Goal: Transaction & Acquisition: Purchase product/service

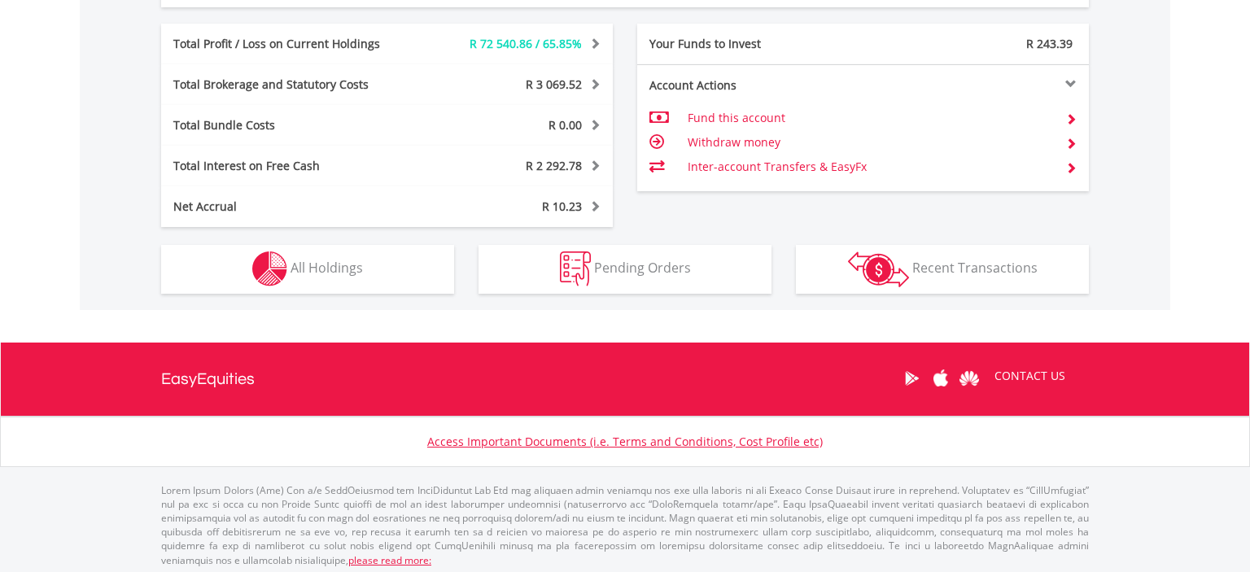
scroll to position [900, 0]
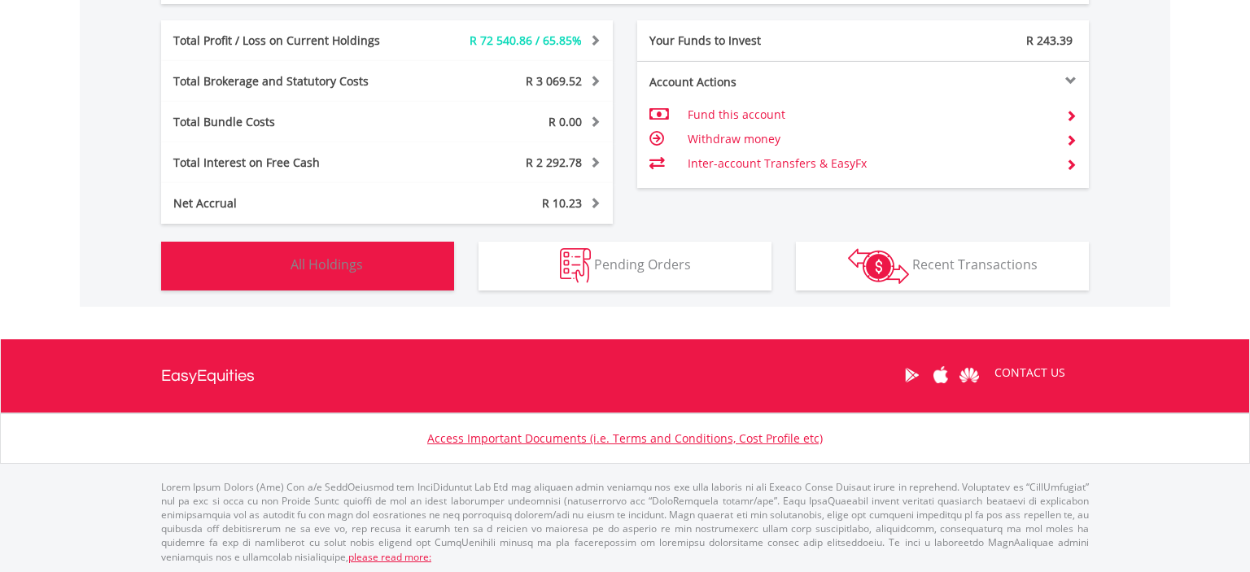
click at [343, 262] on span "All Holdings" at bounding box center [326, 264] width 72 height 18
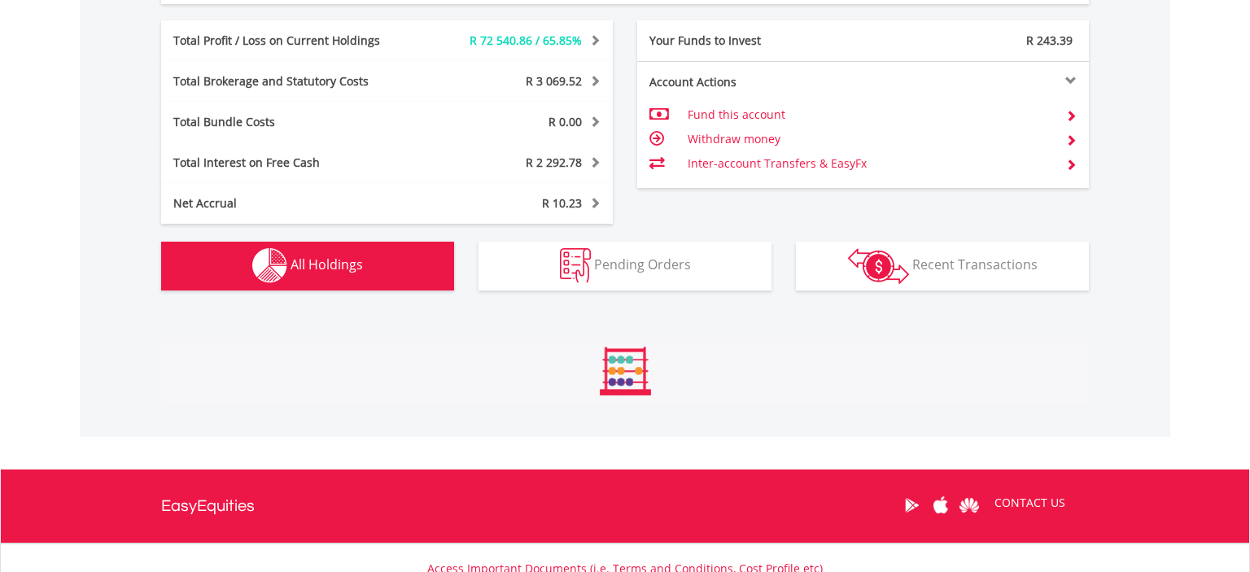
scroll to position [1237, 0]
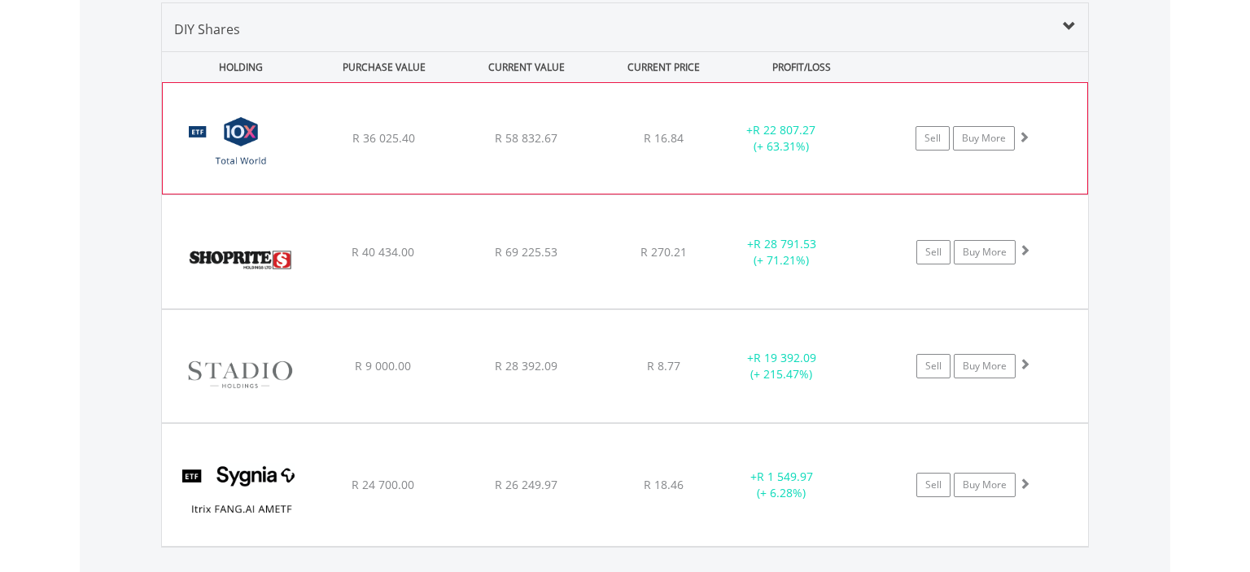
click at [1025, 135] on span at bounding box center [1023, 136] width 11 height 11
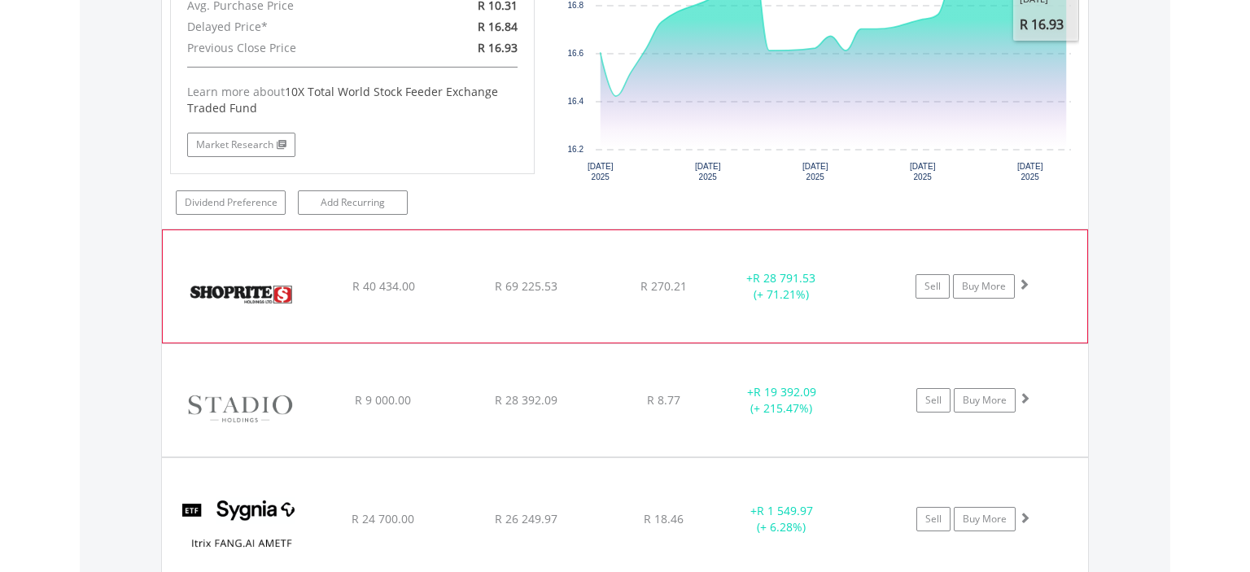
scroll to position [1581, 0]
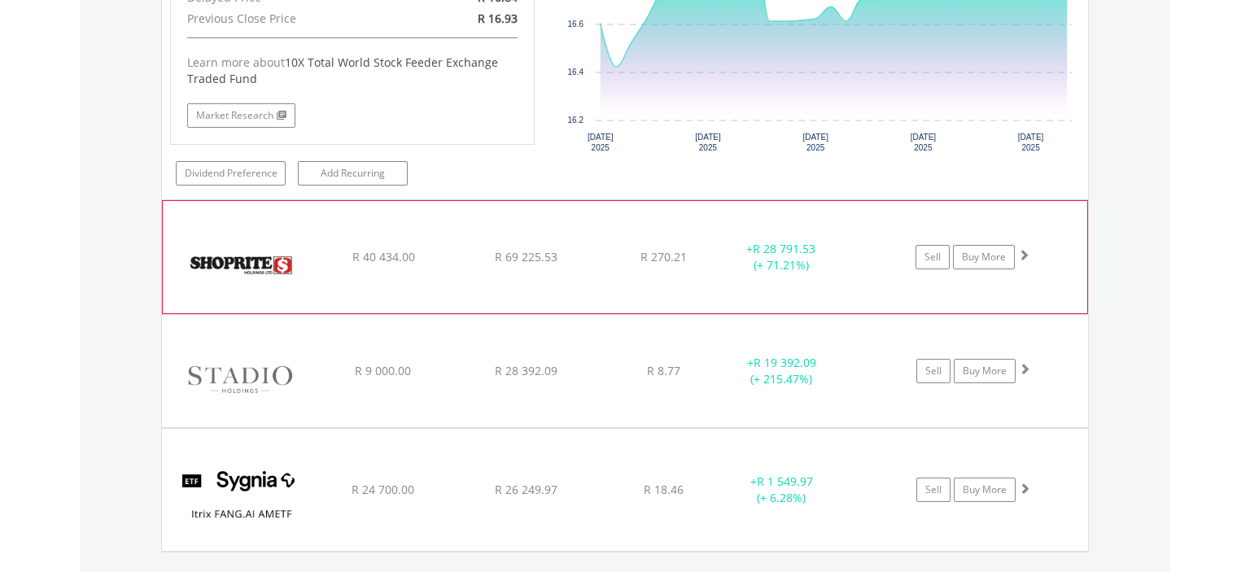
click at [1021, 253] on span at bounding box center [1023, 254] width 11 height 11
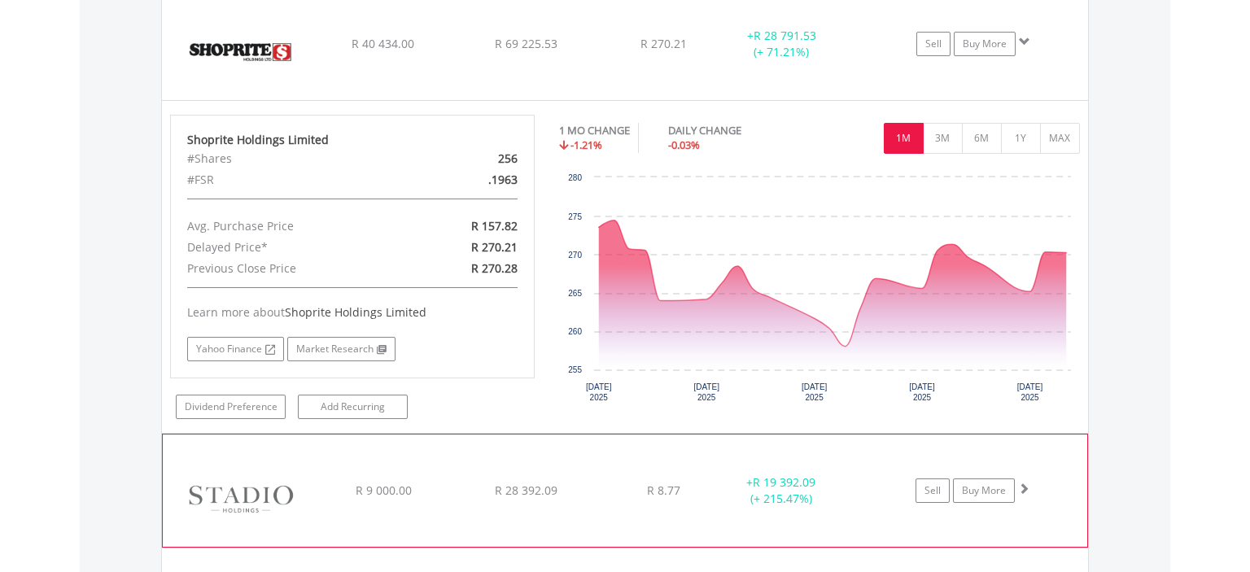
scroll to position [2011, 0]
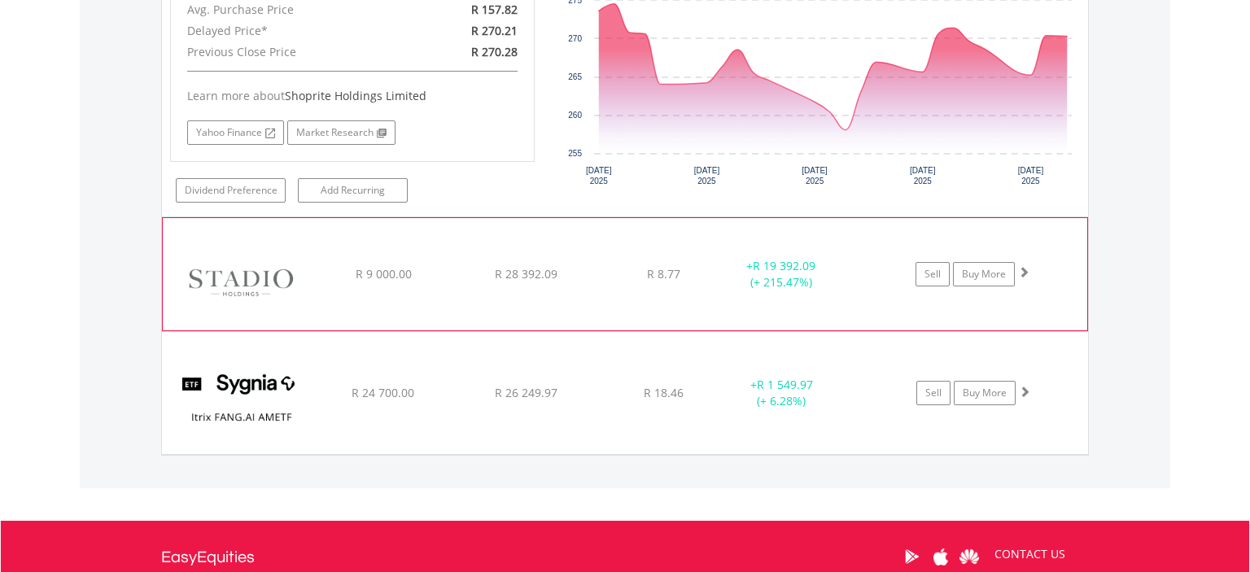
click at [1025, 270] on span at bounding box center [1023, 271] width 11 height 11
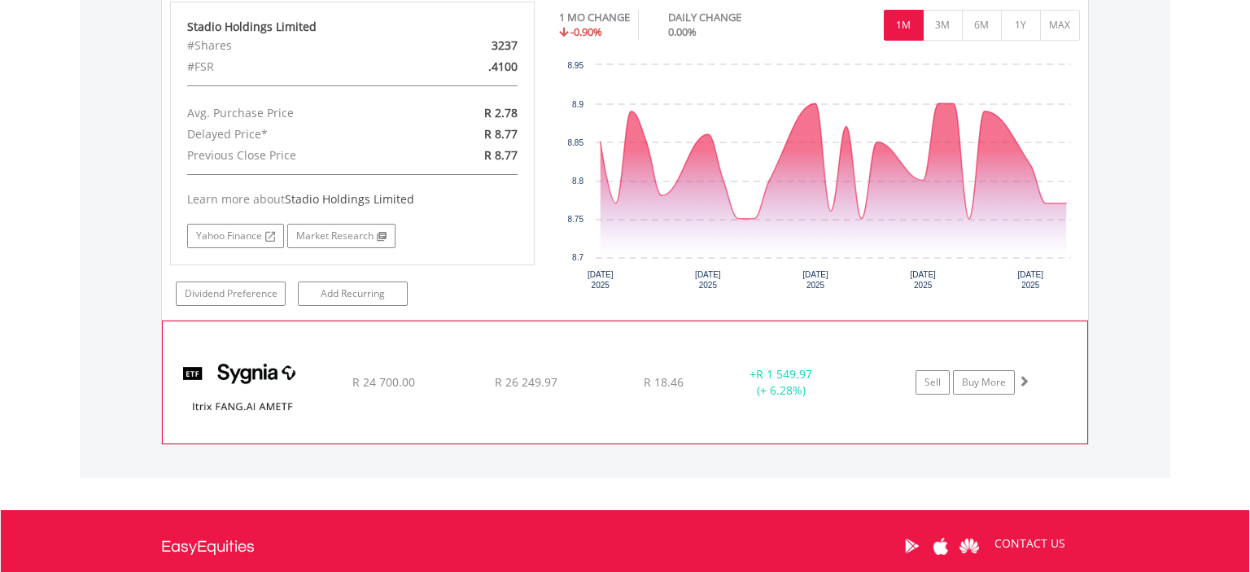
scroll to position [2355, 0]
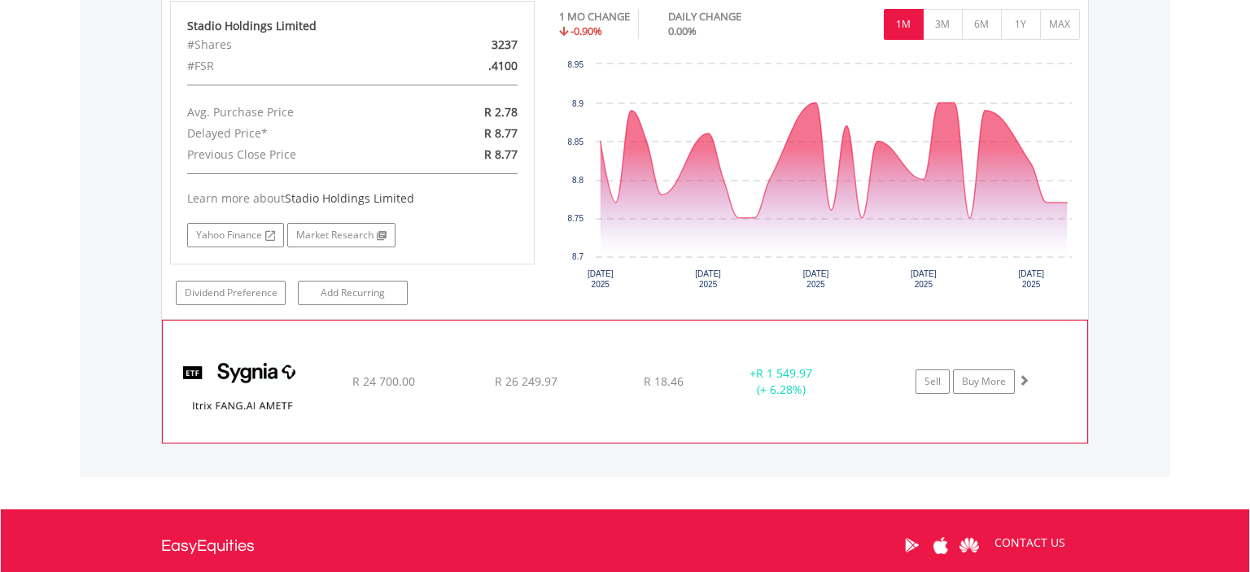
click at [1024, 374] on span at bounding box center [1023, 379] width 11 height 11
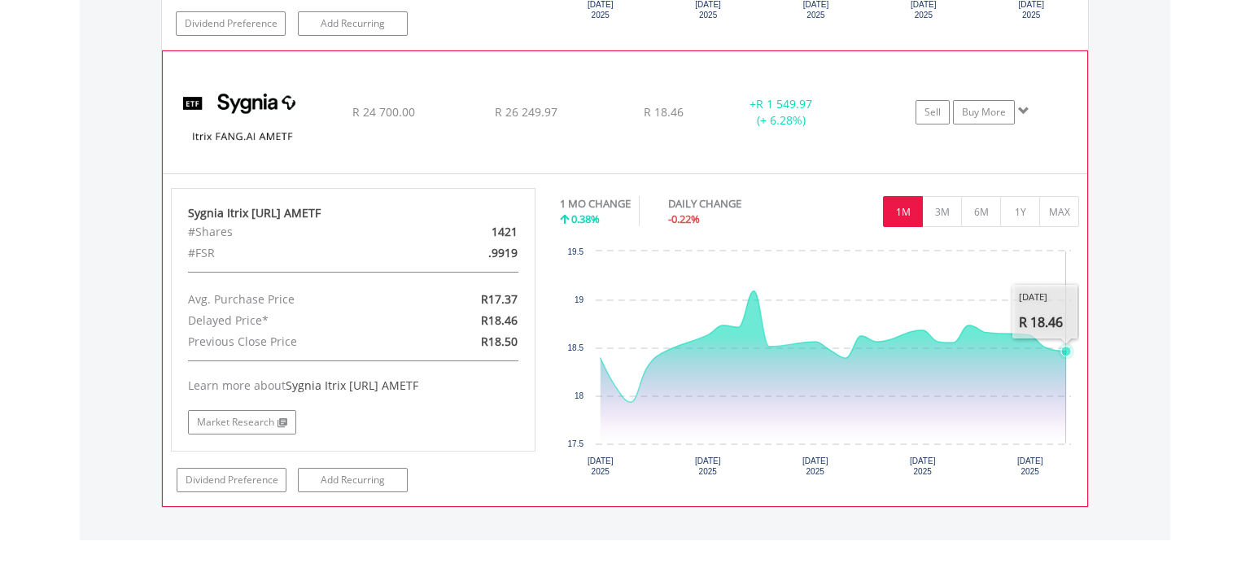
scroll to position [2698, 0]
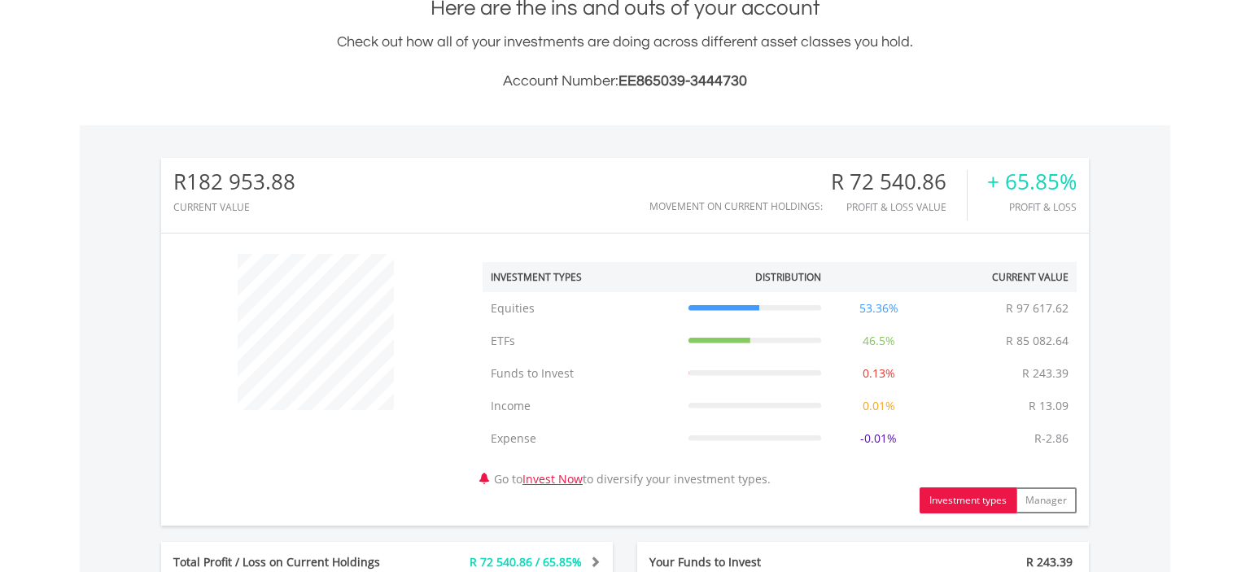
scroll to position [0, 0]
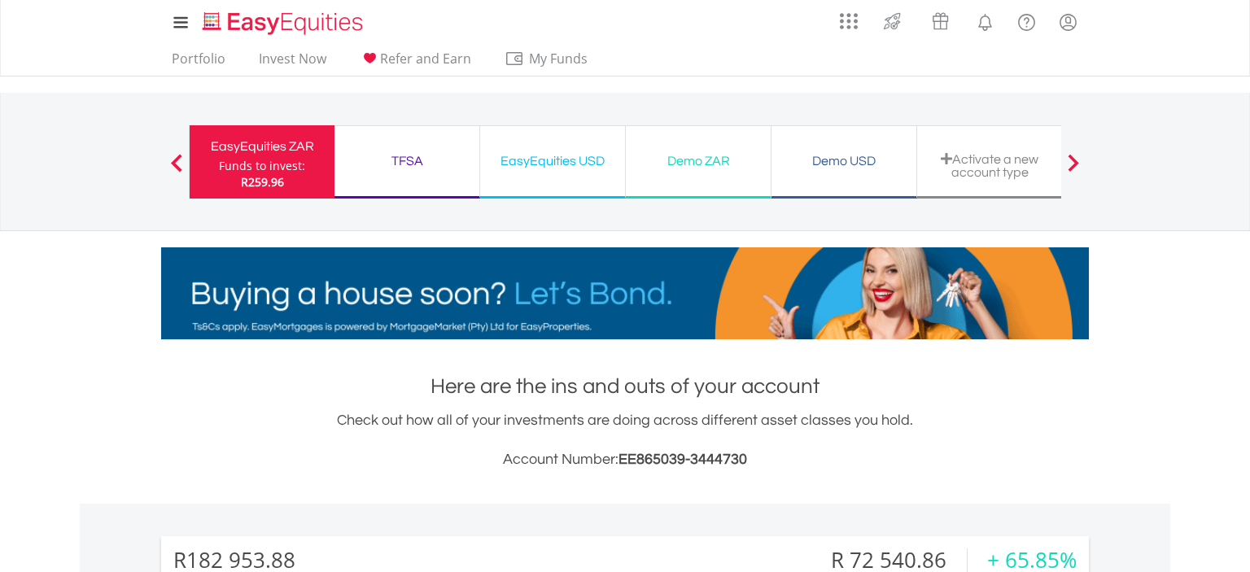
click at [566, 160] on div "EasyEquities USD" at bounding box center [552, 161] width 125 height 23
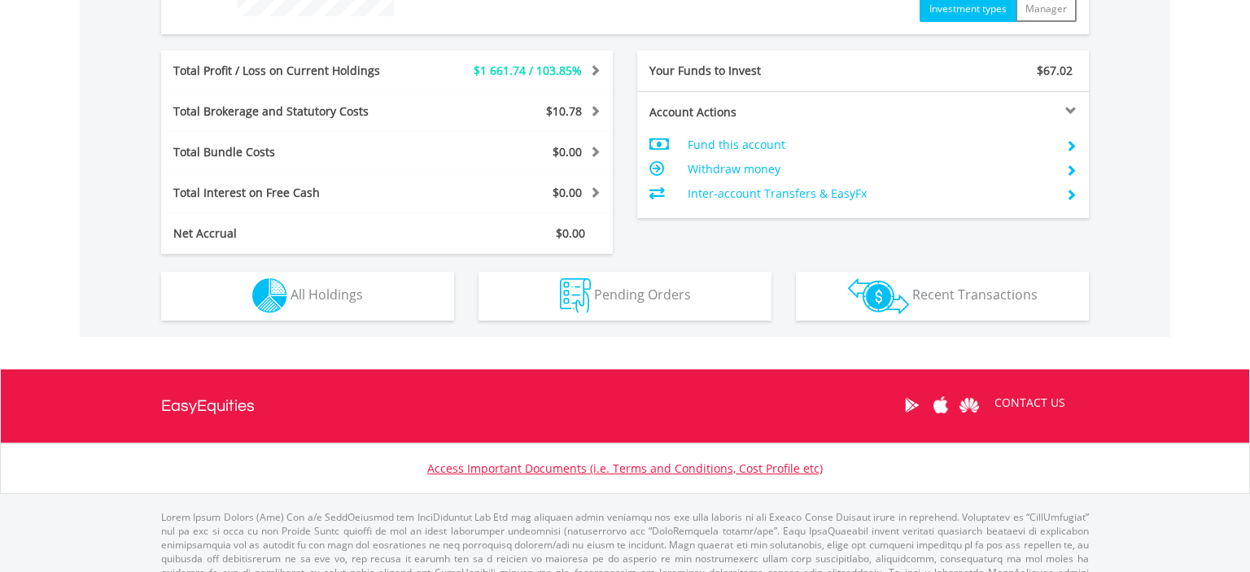
scroll to position [773, 0]
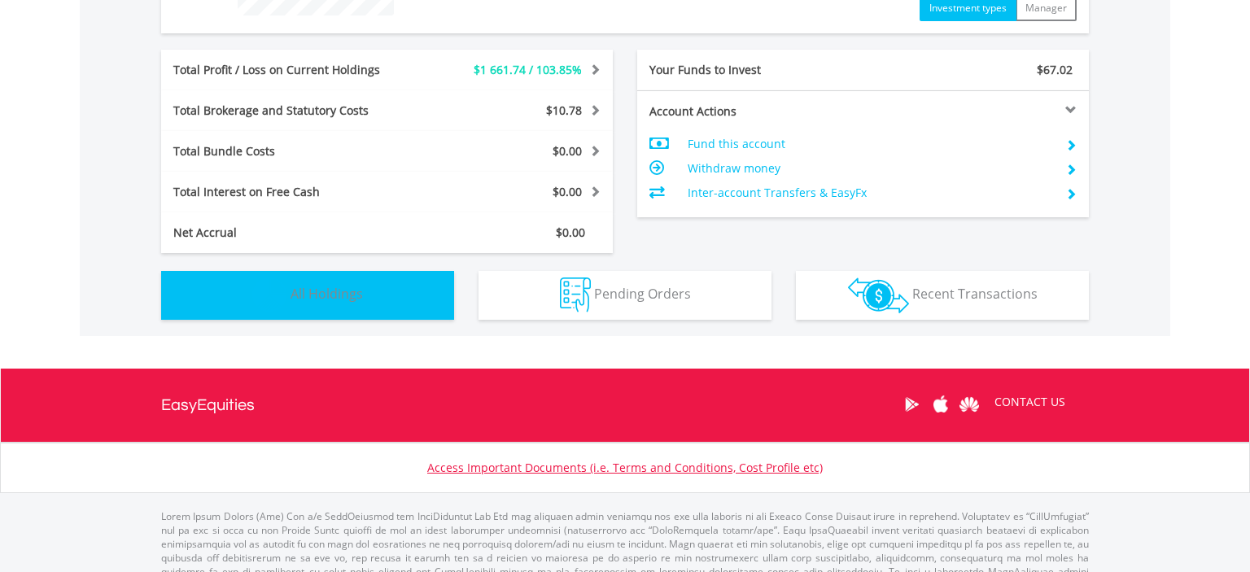
click at [349, 295] on span "All Holdings" at bounding box center [326, 294] width 72 height 18
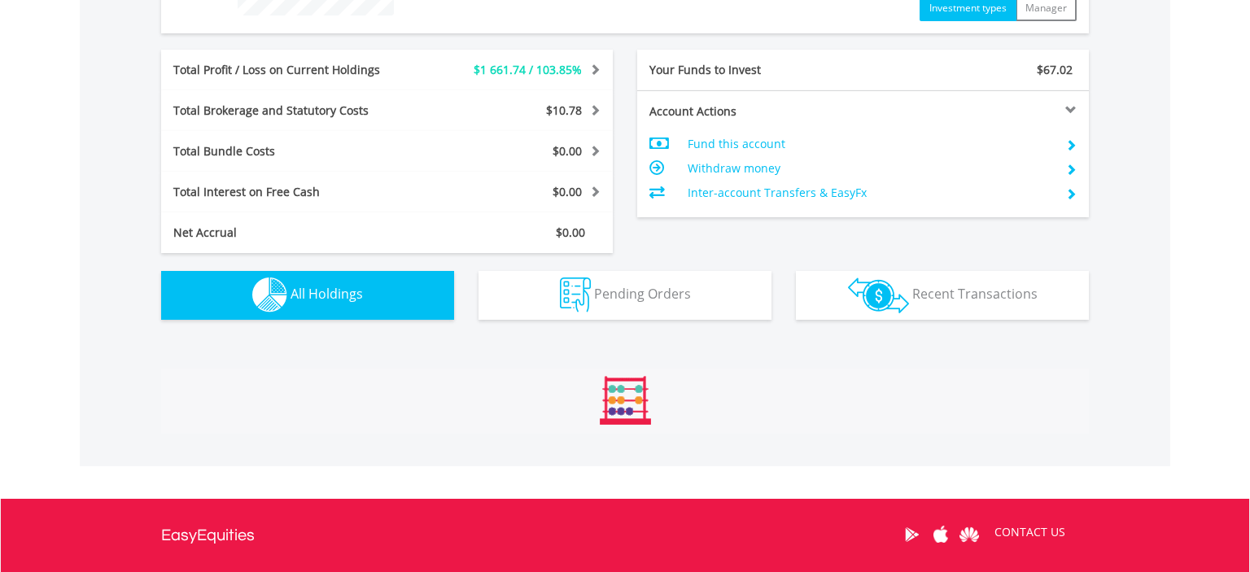
scroll to position [1061, 0]
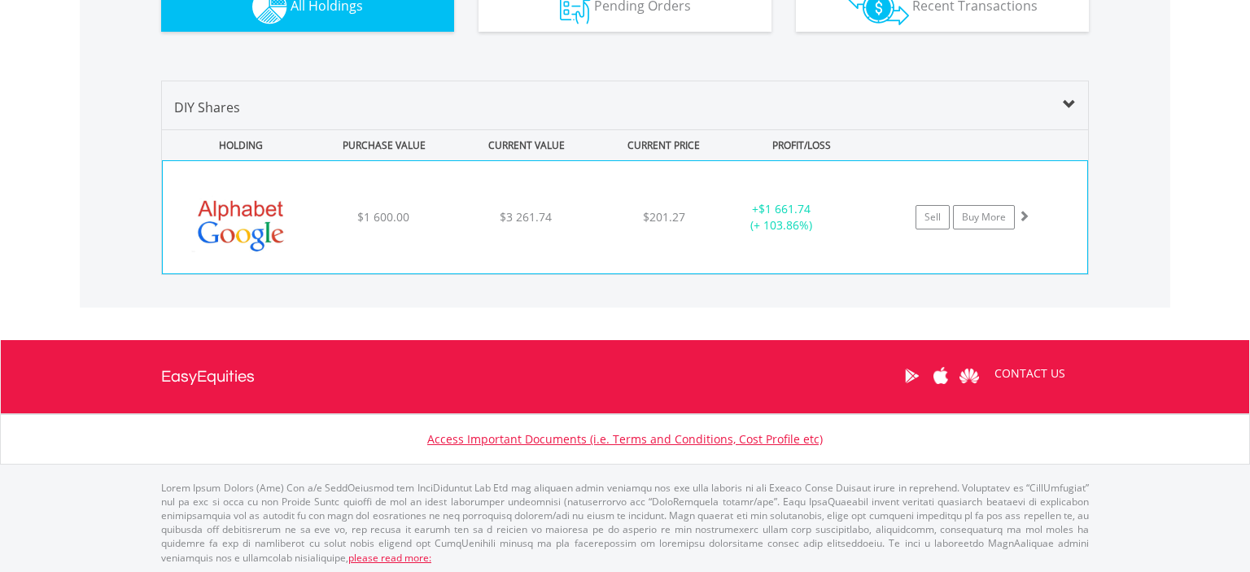
click at [1024, 215] on span at bounding box center [1023, 215] width 11 height 11
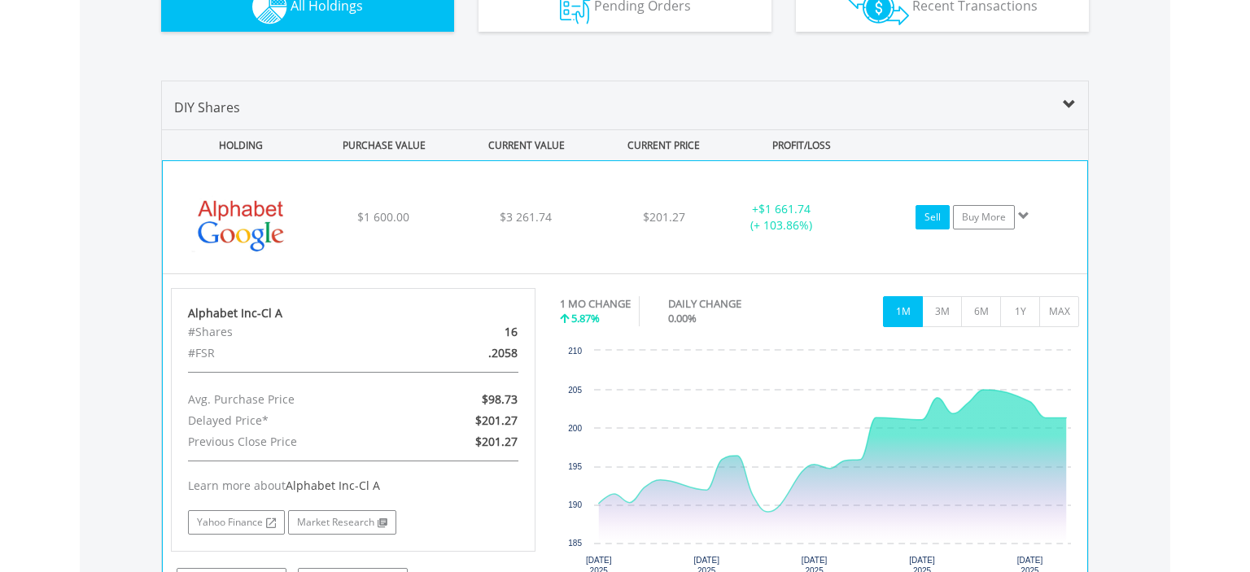
click at [940, 217] on link "Sell" at bounding box center [932, 217] width 34 height 24
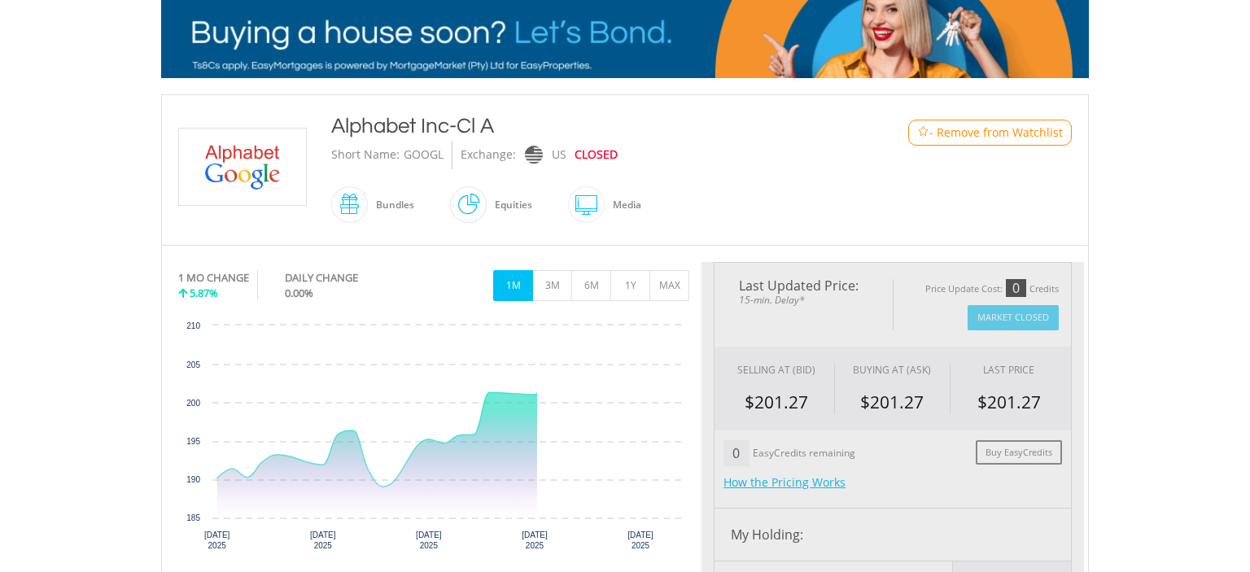
type input "*******"
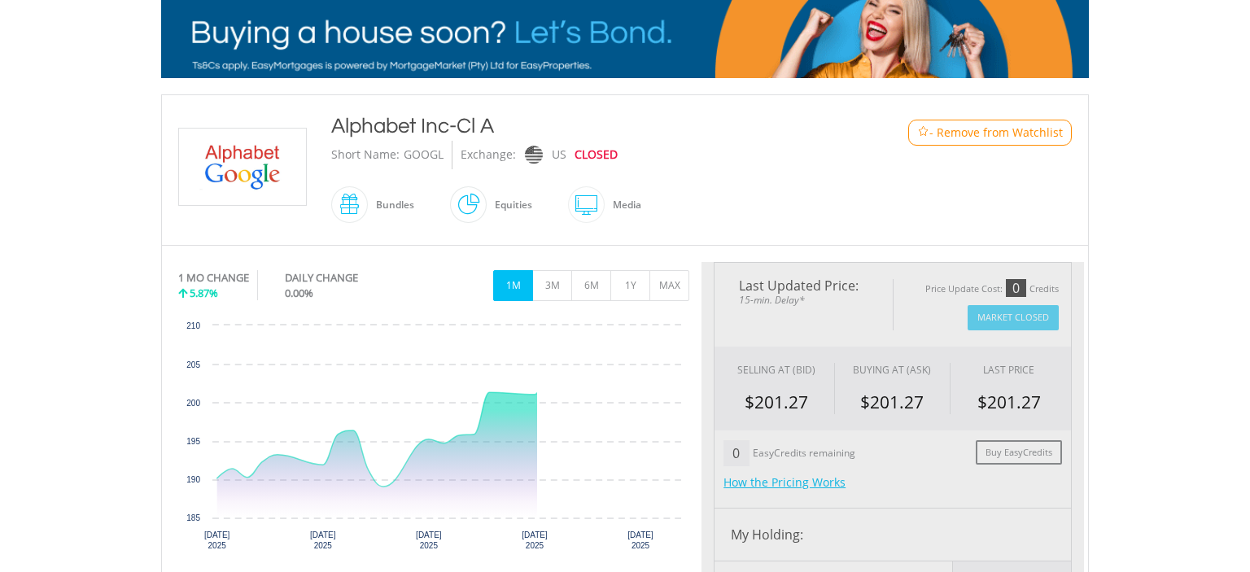
type input "******"
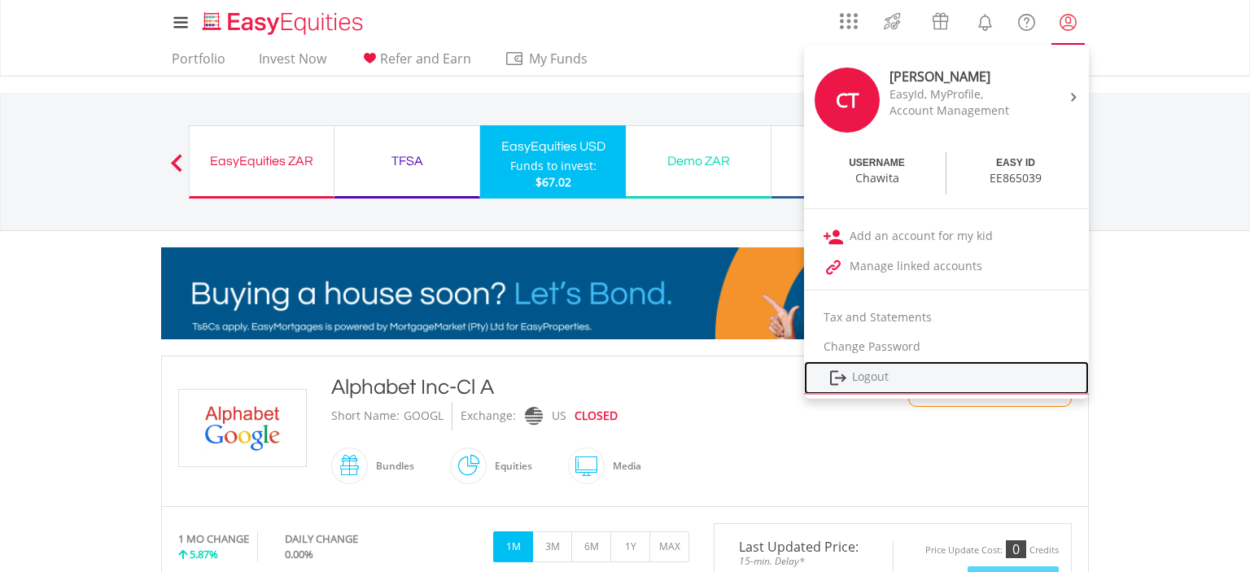
click at [877, 376] on link "Logout" at bounding box center [946, 377] width 285 height 33
